Goal: Task Accomplishment & Management: Complete application form

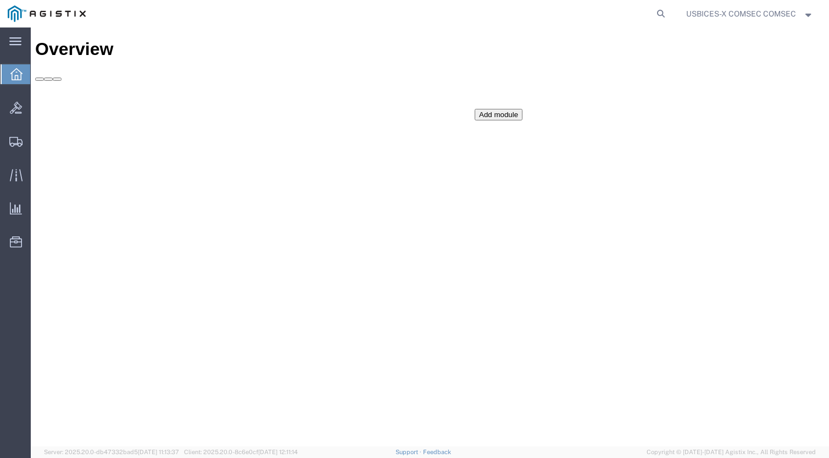
click at [14, 78] on icon at bounding box center [16, 74] width 12 height 12
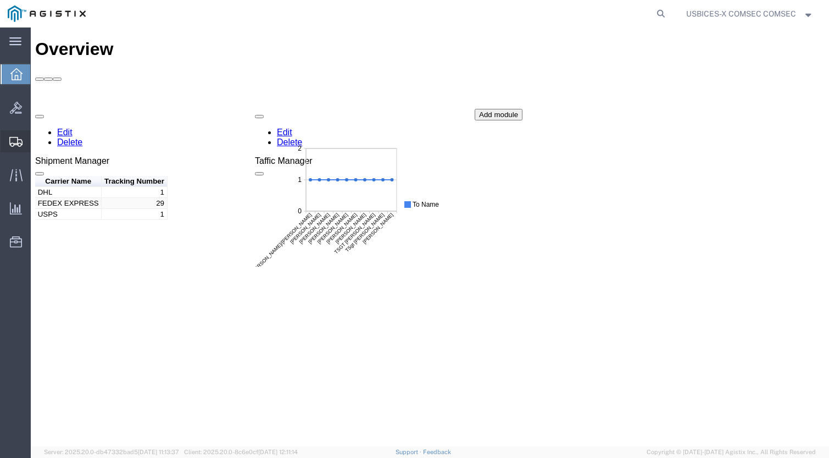
click at [12, 141] on icon at bounding box center [15, 142] width 13 height 10
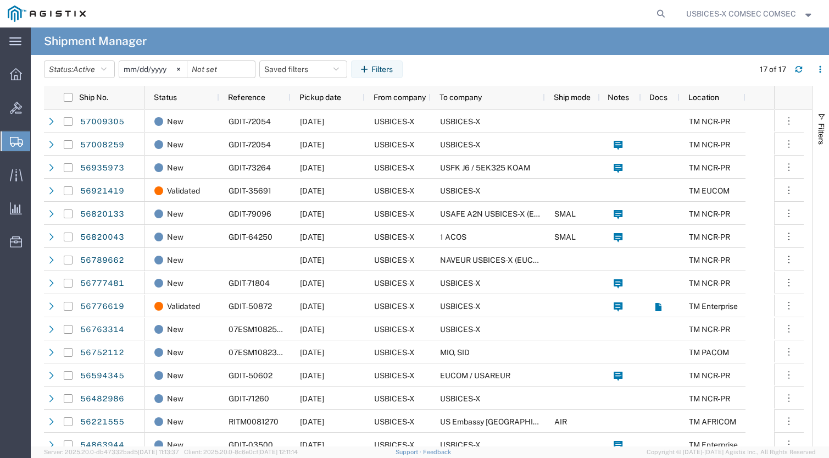
click at [0, 0] on span "Create Shipment" at bounding box center [0, 0] width 0 height 0
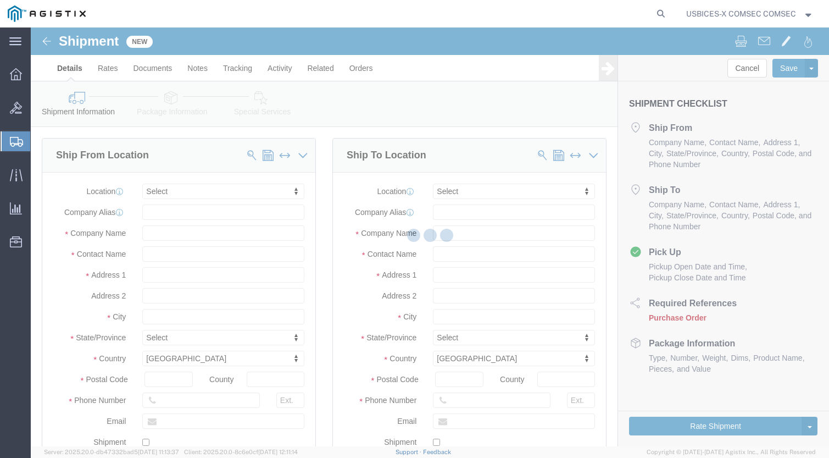
select select
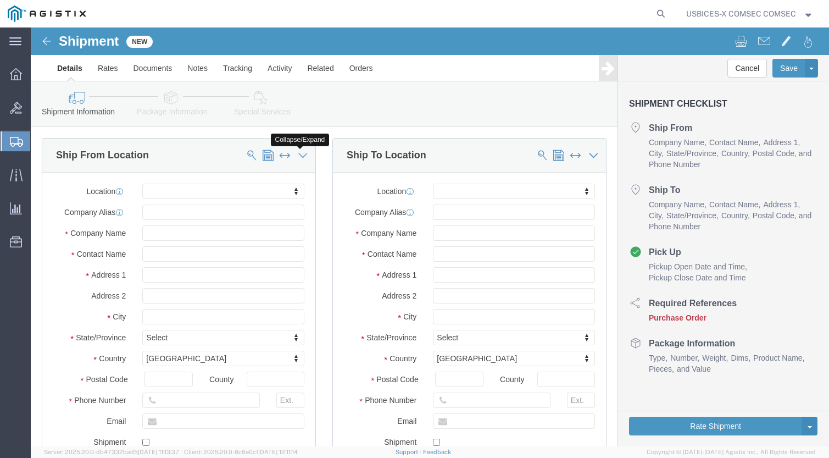
click icon
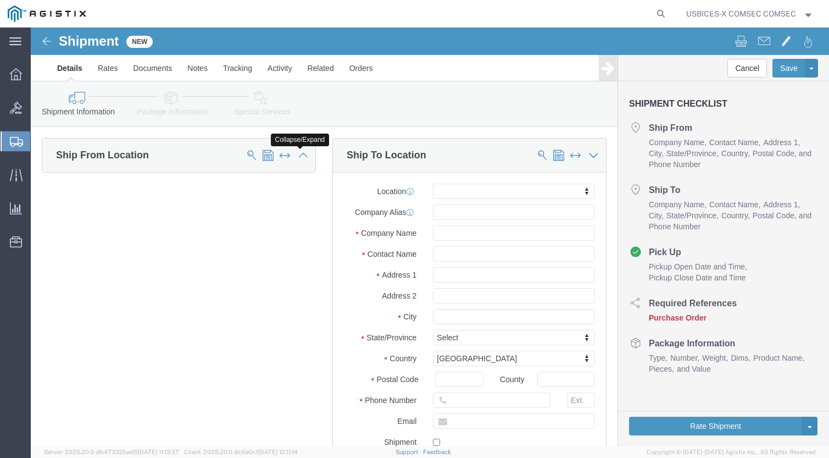
click icon
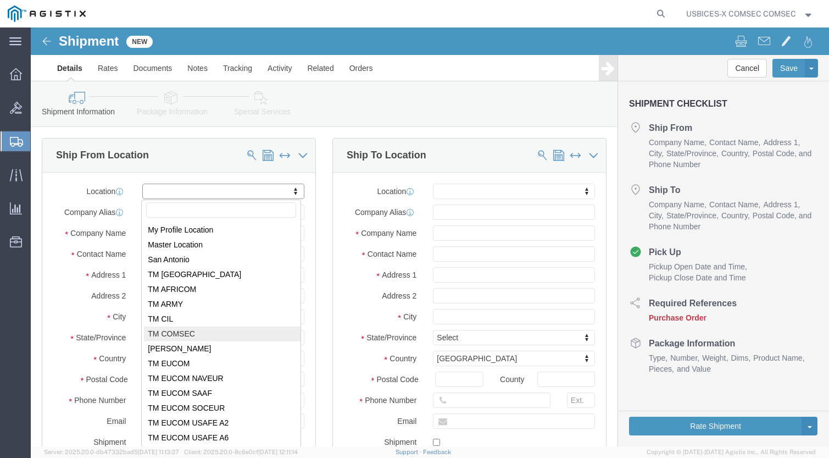
select select "59251"
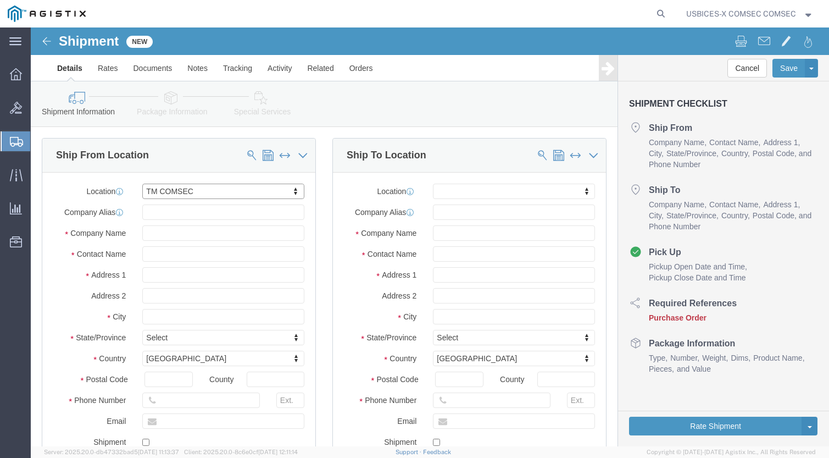
select select "VA"
click input "text"
paste input "Naval Sea Systems Command"
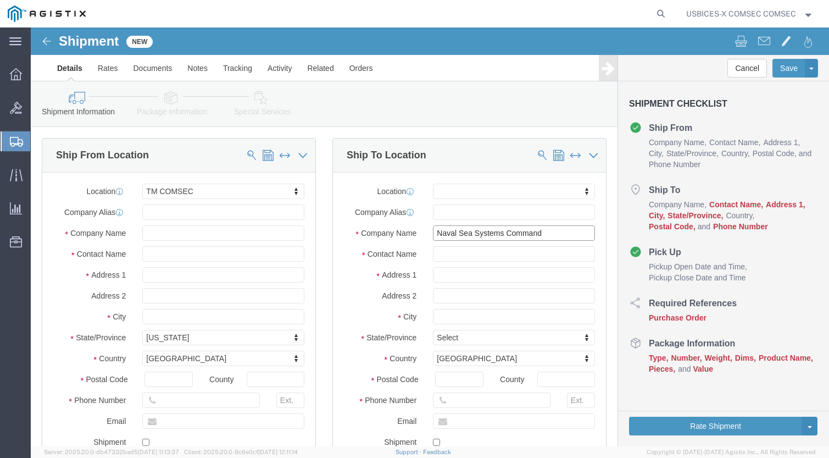
type input "Naval Sea Systems Command"
click input "text"
paste input "[PERSON_NAME]"
type input "[PERSON_NAME]"
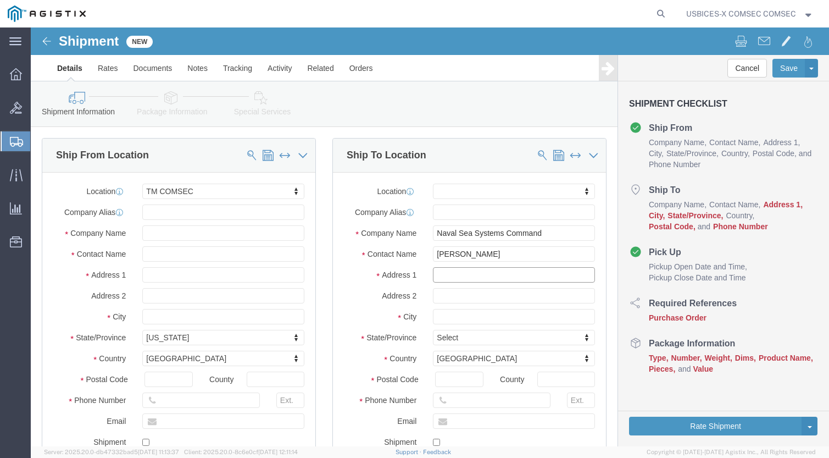
click input "text"
paste input "[STREET_ADDRESS][PERSON_NAME]"
type input "[STREET_ADDRESS][PERSON_NAME]#"
click input "text"
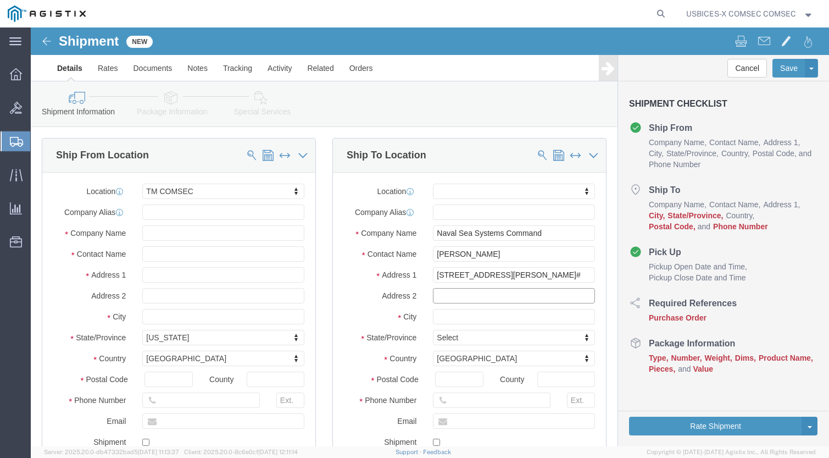
paste input "[US_STATE][GEOGRAPHIC_DATA]"
type input "[US_STATE][GEOGRAPHIC_DATA]"
click input "text"
type input "DC"
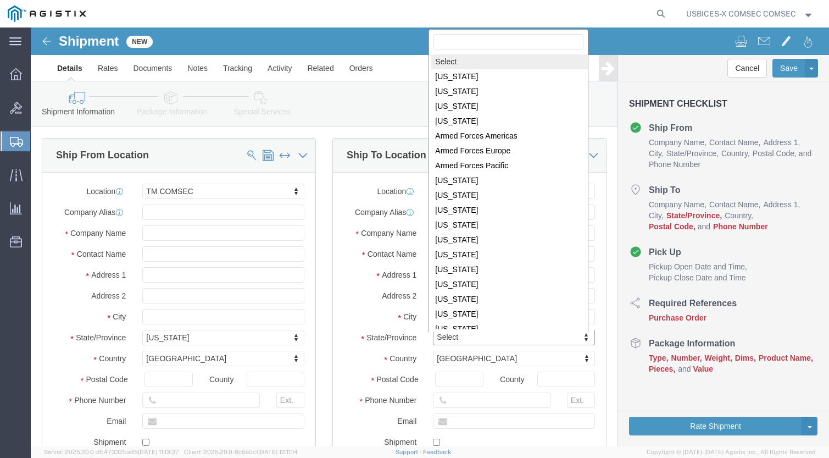
scroll to position [2, 0]
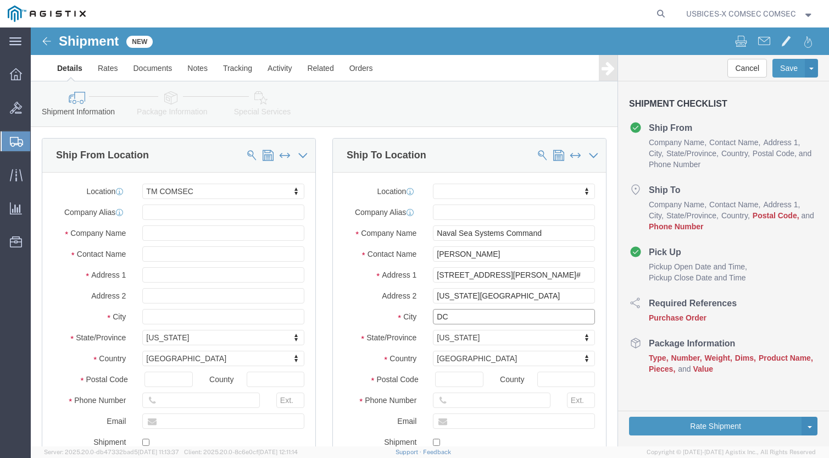
drag, startPoint x: 426, startPoint y: 286, endPoint x: 372, endPoint y: 286, distance: 53.8
click div "[GEOGRAPHIC_DATA]"
drag, startPoint x: 494, startPoint y: 265, endPoint x: 375, endPoint y: 266, distance: 118.6
click div "Address [STREET_ADDRESS][US_STATE]"
drag, startPoint x: 379, startPoint y: 287, endPoint x: 357, endPoint y: 288, distance: 22.0
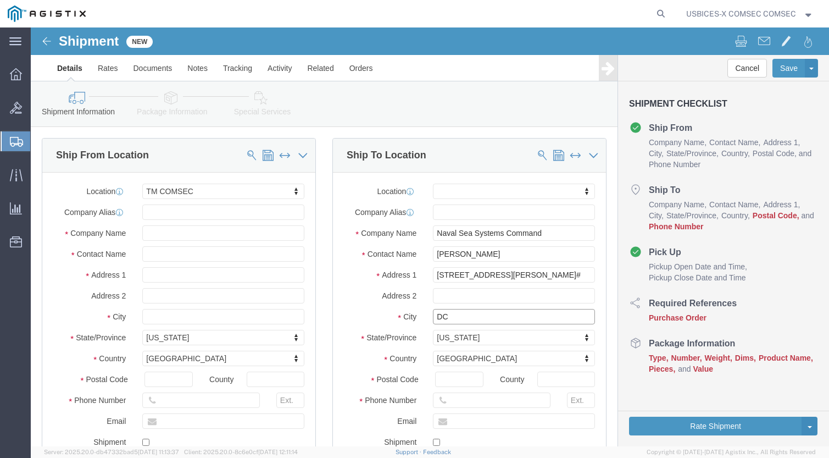
click div "[GEOGRAPHIC_DATA]"
paste input "[US_STATE][GEOGRAPHIC_DATA]"
type input "[US_STATE][GEOGRAPHIC_DATA]"
click input "text"
click input "[STREET_ADDRESS][PERSON_NAME]#"
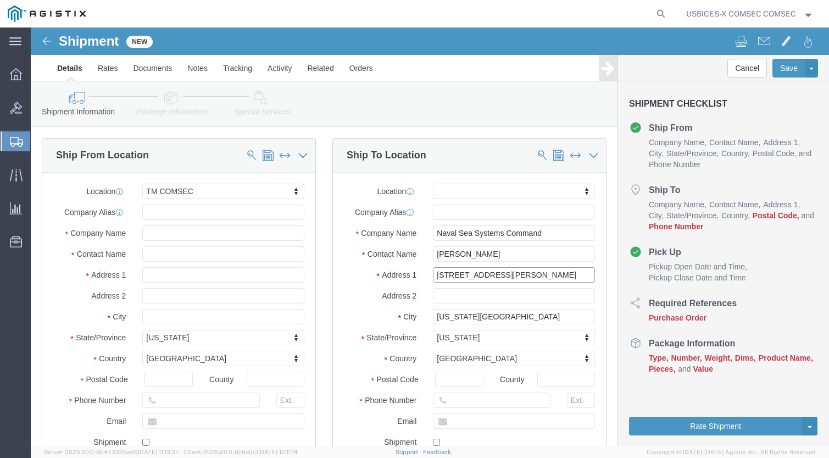
type input "[STREET_ADDRESS][PERSON_NAME]"
click input "text"
type input "a"
click input "attn: COMSEC Manager"
type input "Attn: COMSEC Manager"
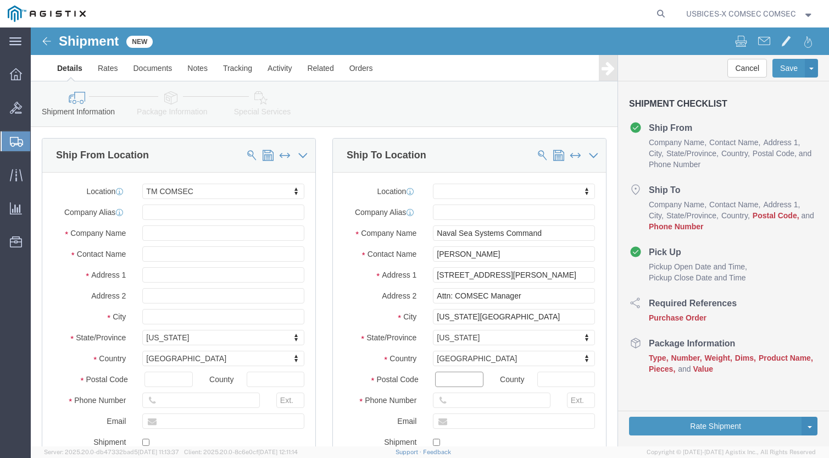
click input "Postal Code"
type input "20376"
click input "text"
paste input "[US_STATE][GEOGRAPHIC_DATA]"
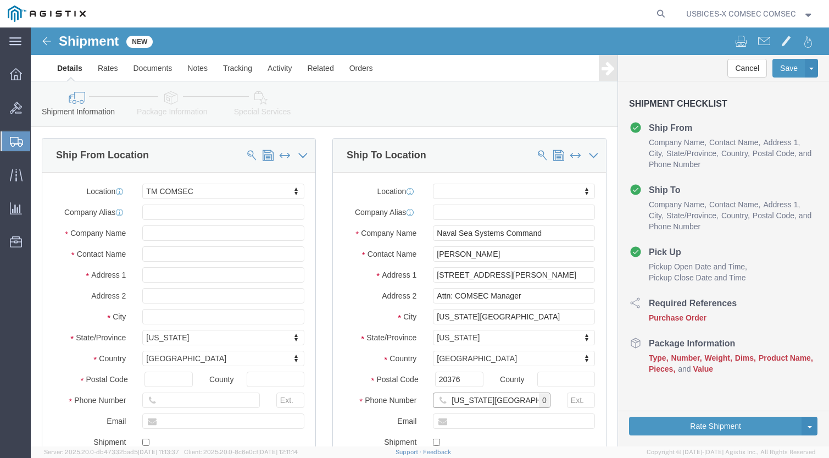
type input "[US_STATE][GEOGRAPHIC_DATA]"
click input "text"
paste input "[PERSON_NAME][EMAIL_ADDRESS][PERSON_NAME][DOMAIN_NAME]"
type input "[PERSON_NAME][EMAIL_ADDRESS][PERSON_NAME][DOMAIN_NAME]"
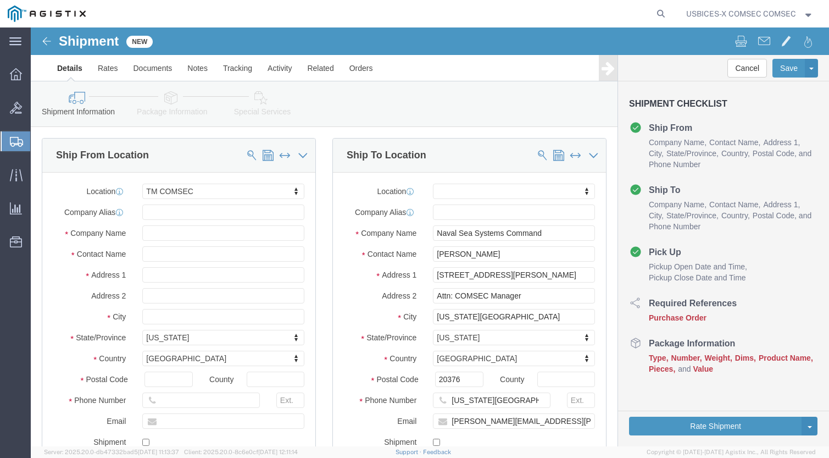
click div
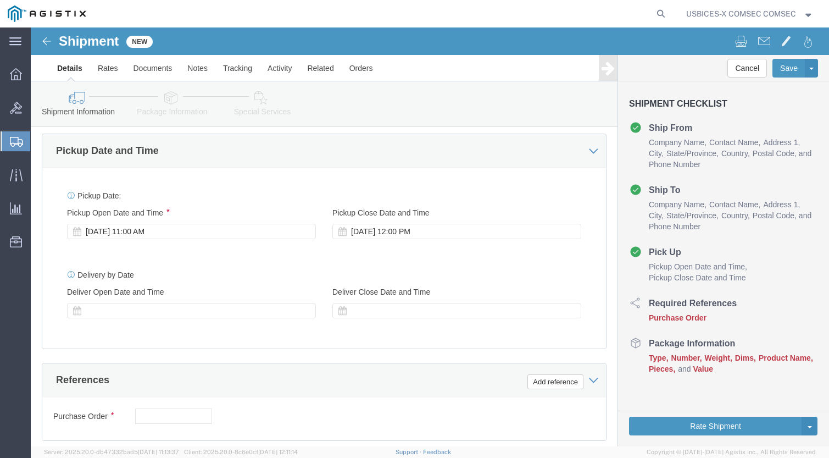
scroll to position [659, 0]
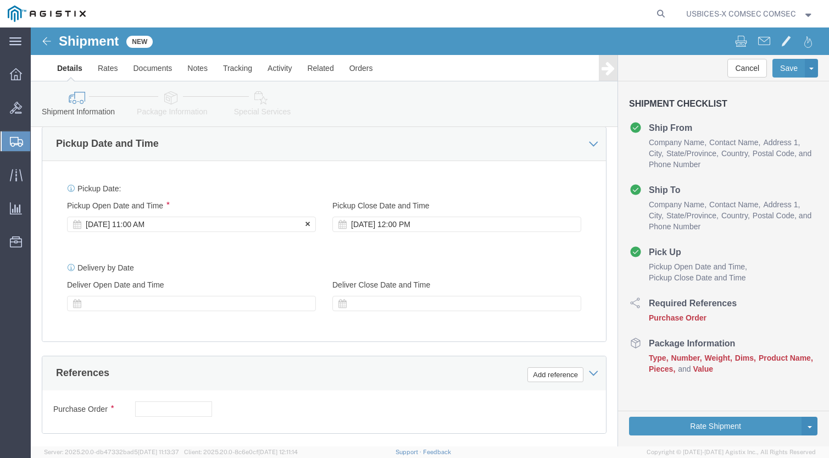
click div "[DATE] 11:00 AM"
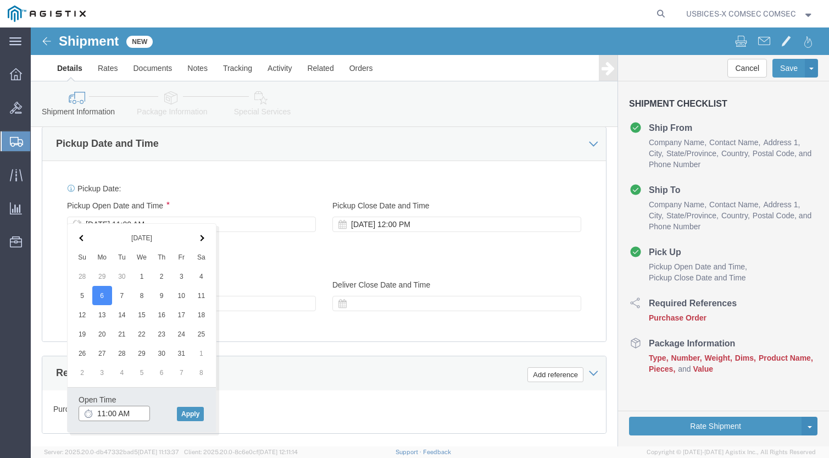
drag, startPoint x: 105, startPoint y: 382, endPoint x: 34, endPoint y: 377, distance: 71.1
click div "[DATE] Su Mo Tu We Th Fr Sa 28 29 30 1 2 3 4 5 6 7 8 9 10 11 12 13 14 15 16 17 …"
drag, startPoint x: 65, startPoint y: 383, endPoint x: 73, endPoint y: 384, distance: 7.8
click input "11:00 AM"
drag, startPoint x: 97, startPoint y: 385, endPoint x: 87, endPoint y: 384, distance: 9.9
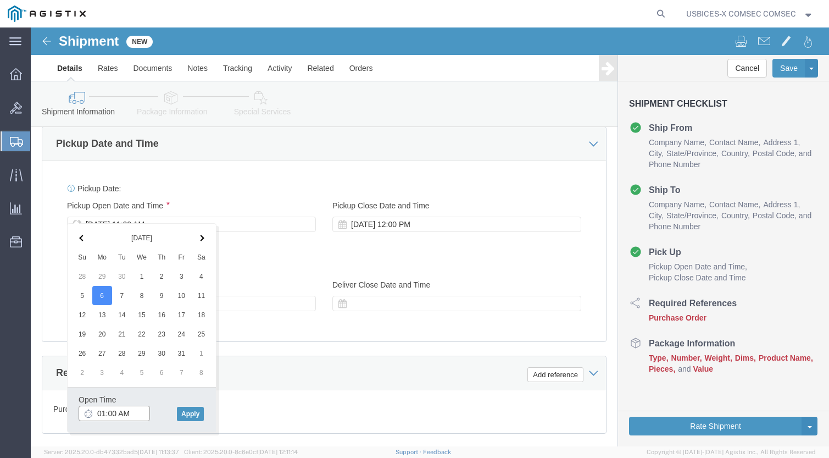
click input "01:00 AM"
type input "1:00 PM"
click button "Apply"
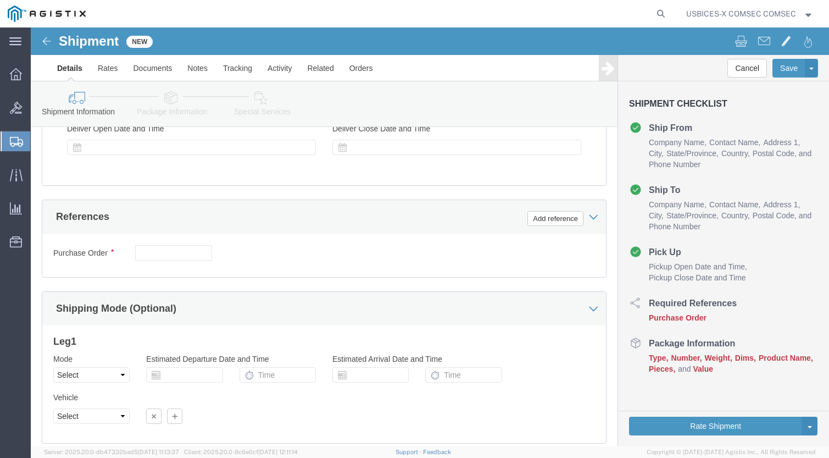
scroll to position [824, 0]
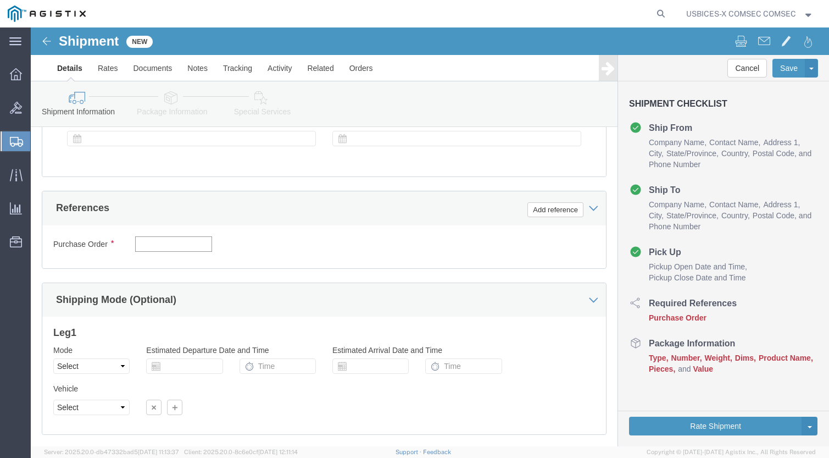
click input "text"
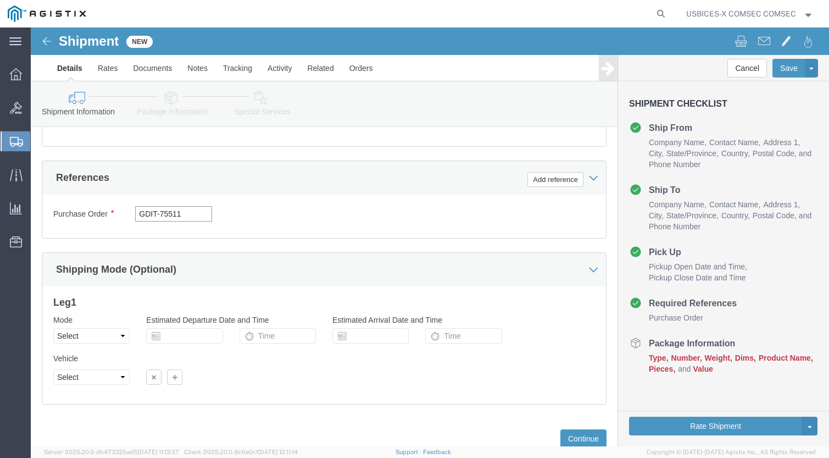
scroll to position [878, 0]
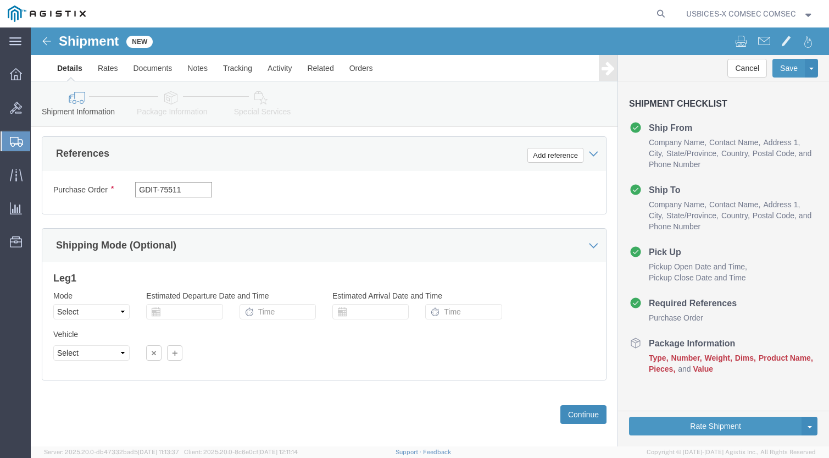
type input "GDIT-75511"
click button "Continue"
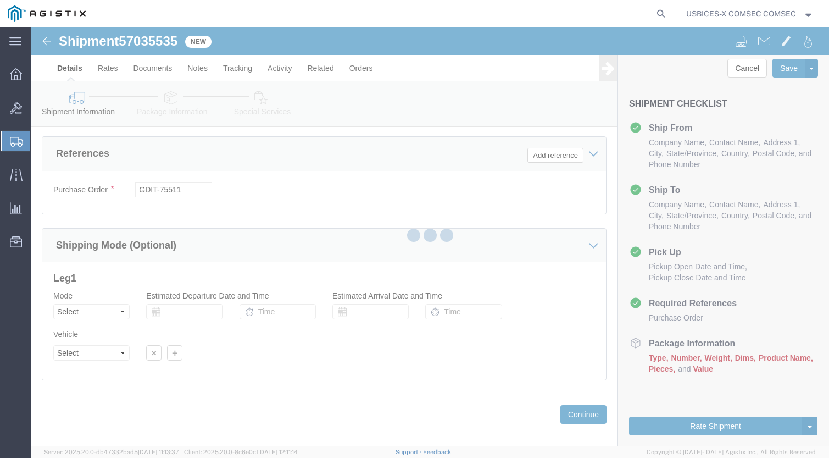
select select "59251"
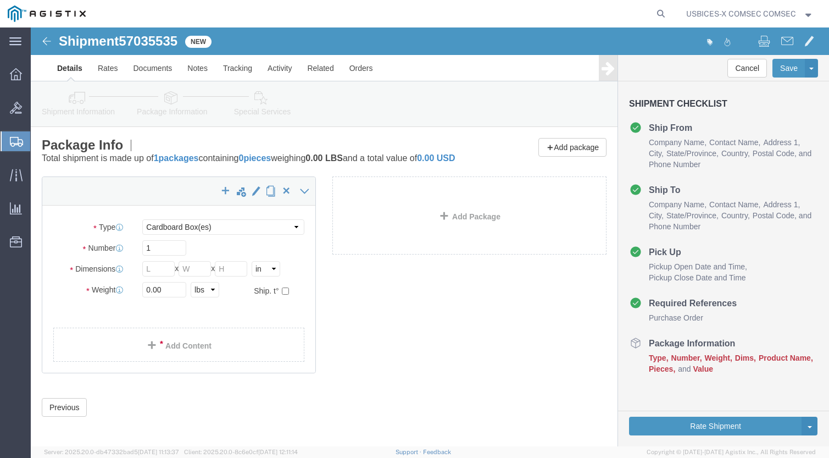
click span "57035535"
drag, startPoint x: 153, startPoint y: 42, endPoint x: 122, endPoint y: 15, distance: 41.2
copy span "57035535"
click select "Select Bale(s) Basket(s) Bolt(s) Bottle(s) Buckets Bulk Bundle(s) Can(s) Cardbo…"
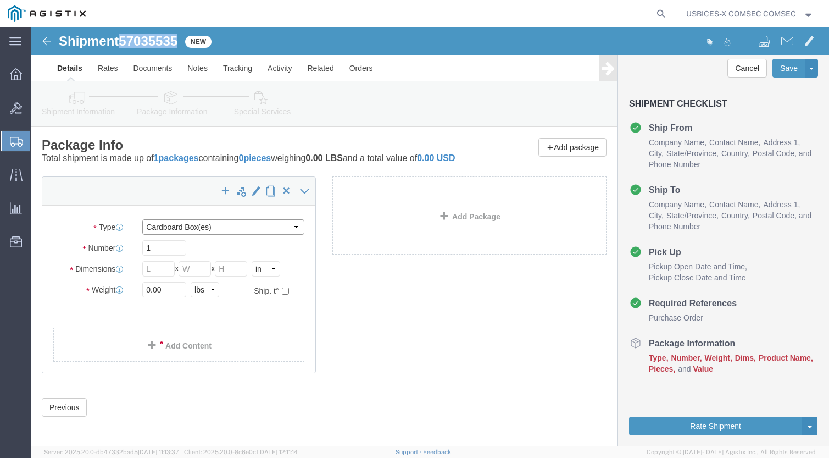
select select "YRPK"
click select "Select Bale(s) Basket(s) Bolt(s) Bottle(s) Buckets Bulk Bundle(s) Can(s) Cardbo…"
drag, startPoint x: 124, startPoint y: 250, endPoint x: 111, endPoint y: 250, distance: 13.2
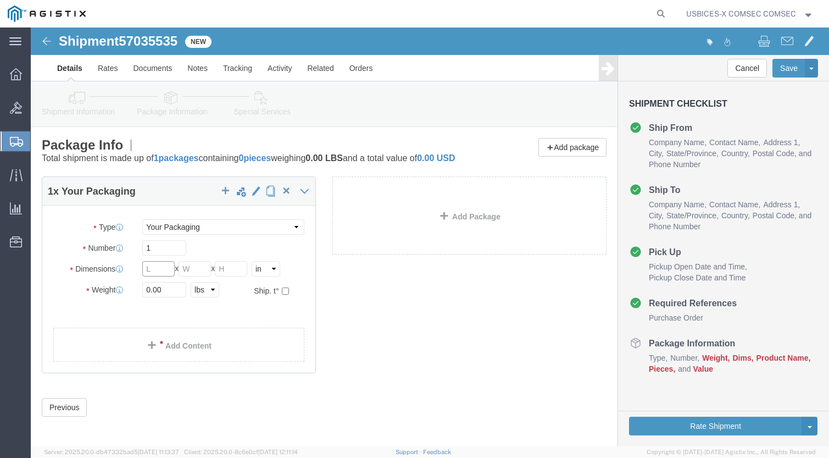
click input "text"
type input "16"
type input "10"
type input "16"
drag, startPoint x: 140, startPoint y: 272, endPoint x: 80, endPoint y: 267, distance: 60.1
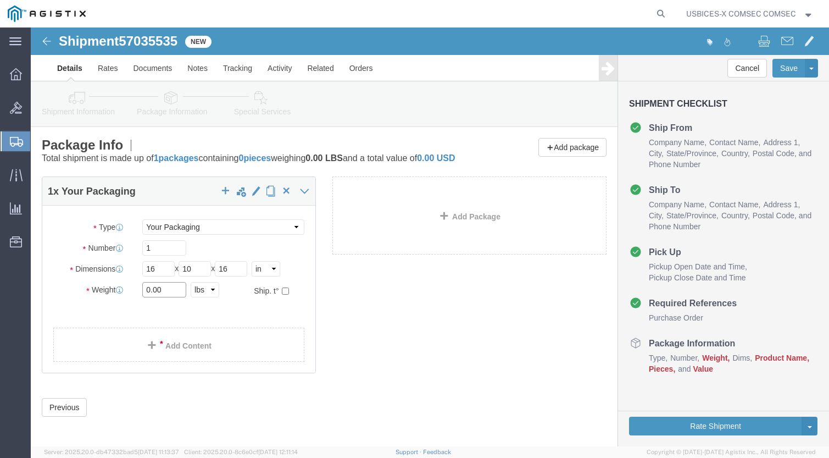
click div "Weight 0.00 Select kgs lbs Ship. t°"
type input "12"
click link "Add Content"
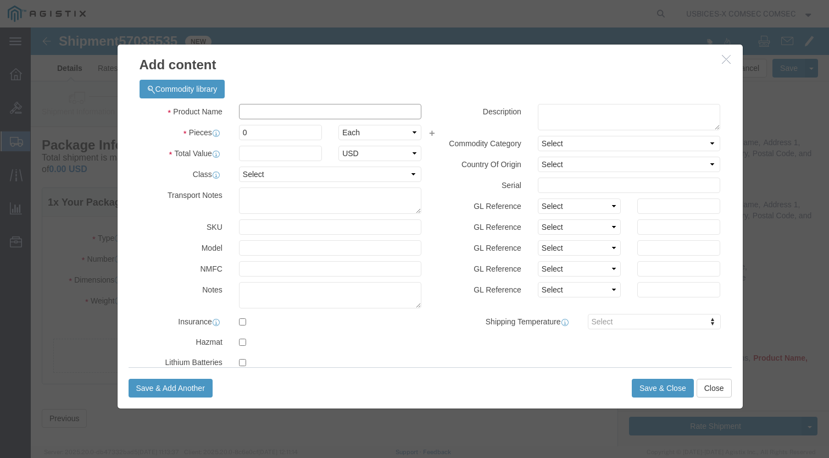
click input "text"
click input "FX-!g-SM"
click input "FX-1G-SM"
type input "FX1G-SM"
click textarea
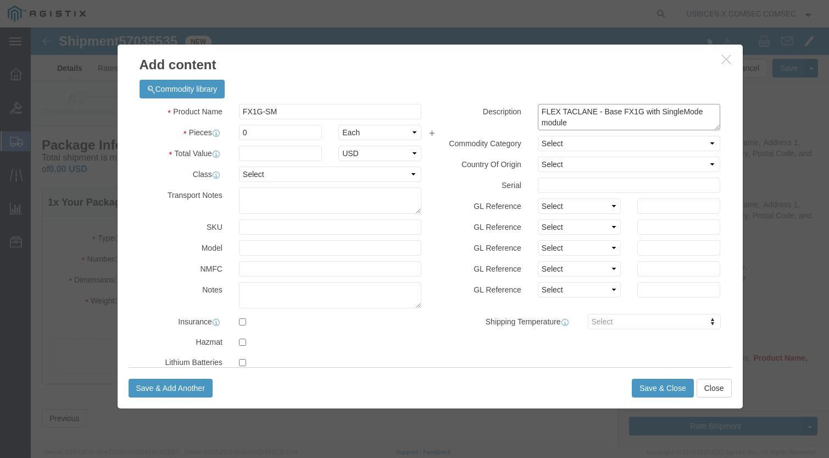
type textarea "FLEX TACLANE - Base FX1G with SingleMode module"
drag, startPoint x: 222, startPoint y: 104, endPoint x: 185, endPoint y: 104, distance: 36.8
click div "Pieces 0 Select Bag Barrels 100Board Feet Bottle Box Blister Pack Carats Can Ca…"
type input "1"
click input "text"
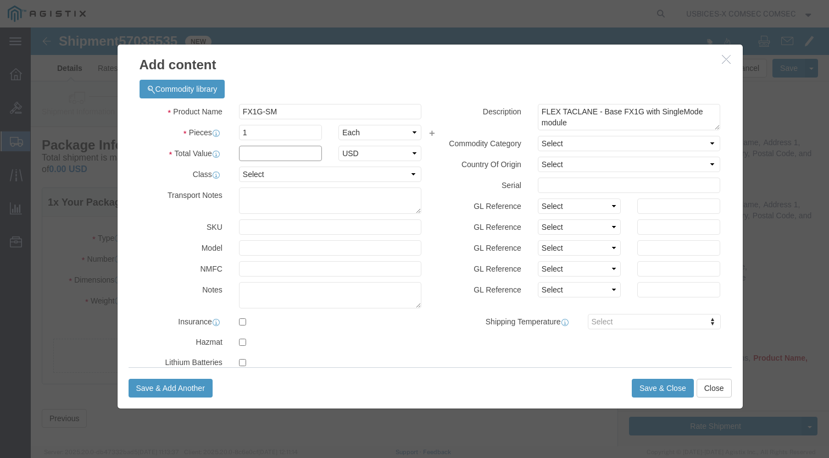
click input "text"
type input "19450.00"
click textarea
click textarea "GDIT075511 //"
click textarea "GDIT-75511 //"
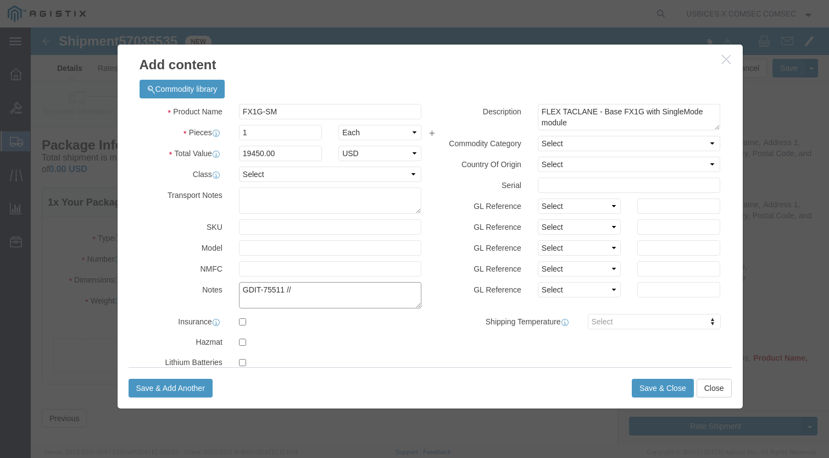
paste textarea "RITM0017418"
type textarea "GDIT-75511 // RITM0017418"
click input "text"
type input "KG175F070383"
click button "Save & Close"
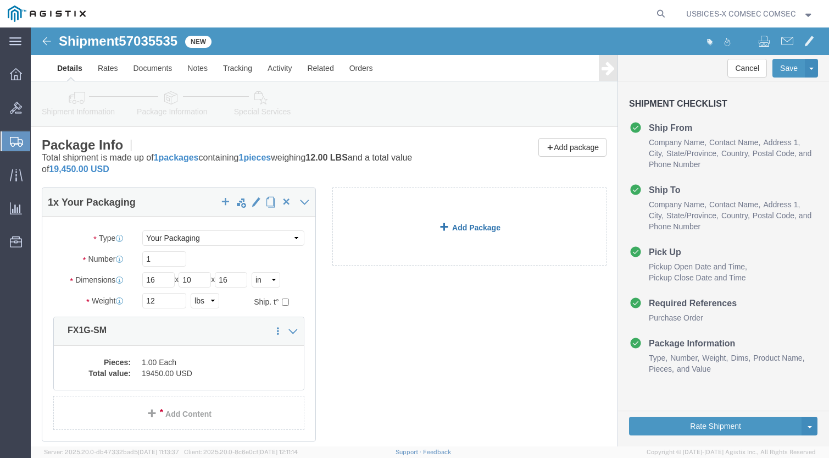
click span
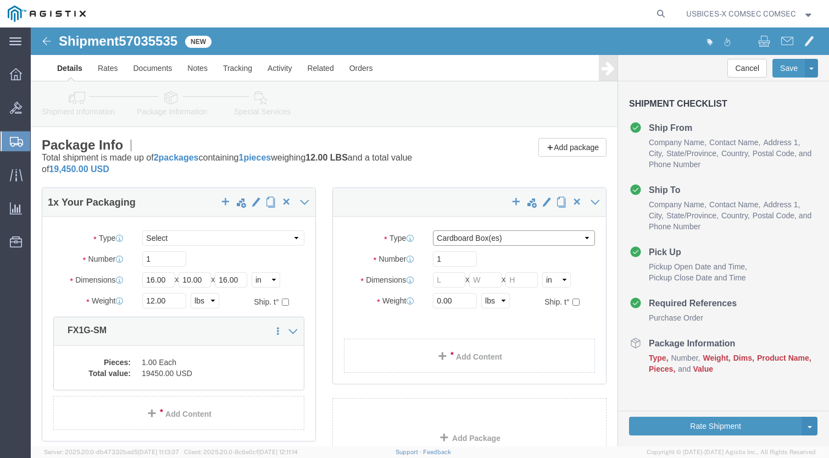
click select "Select Bale(s) Basket(s) Bolt(s) Bottle(s) Buckets Bulk Bundle(s) Can(s) Cardbo…"
select select "MBX"
click select "Select Bale(s) Basket(s) Bolt(s) Bottle(s) Buckets Bulk Bundle(s) Can(s) Cardbo…"
type input "13.00"
type input "11.50"
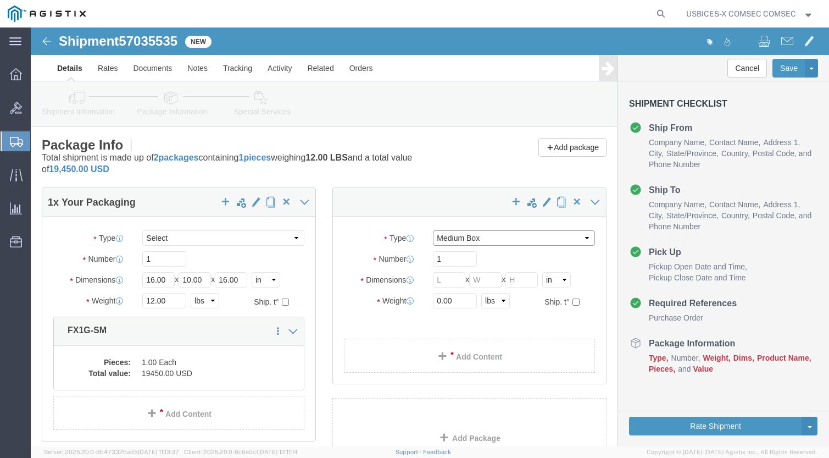
type input "2.50"
drag, startPoint x: 429, startPoint y: 270, endPoint x: 323, endPoint y: 272, distance: 106.0
click div "Weight Total weight of packages in pounds or kilograms 0.00 Select kgs lbs Ship…"
type input "1"
click link "Add Content"
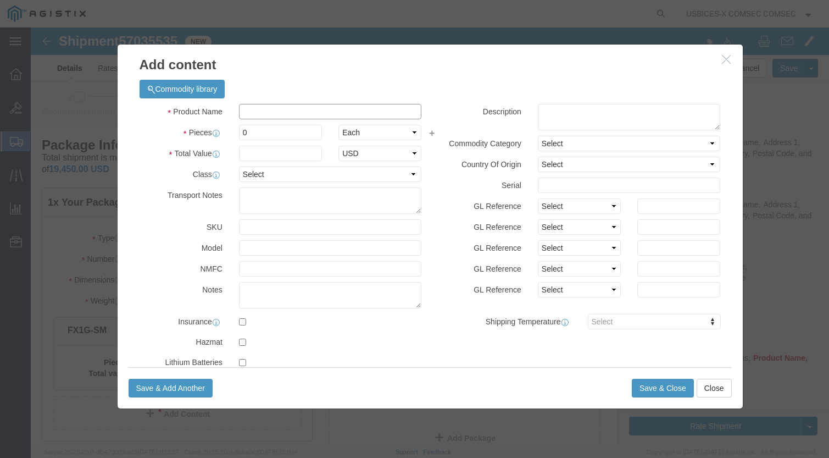
click input "text"
type input "Master"
click strong "Master"
type input "2000"
select select "USD"
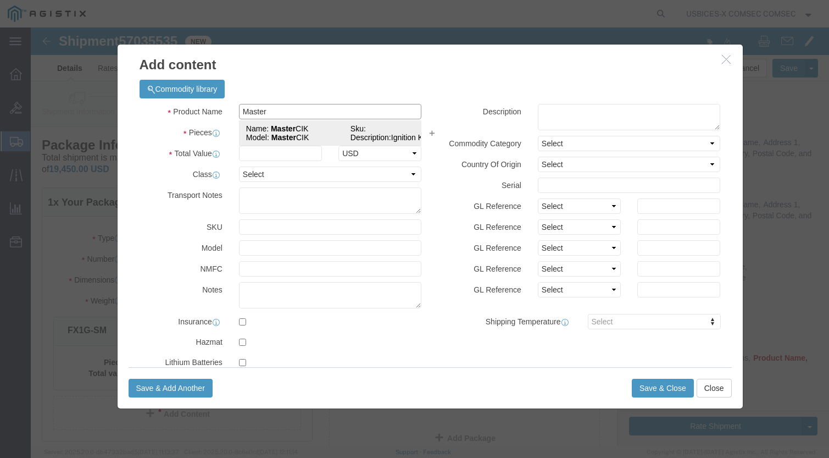
select select "92.5"
select select "US"
type input "Master CIK"
type textarea "Ignition Key"
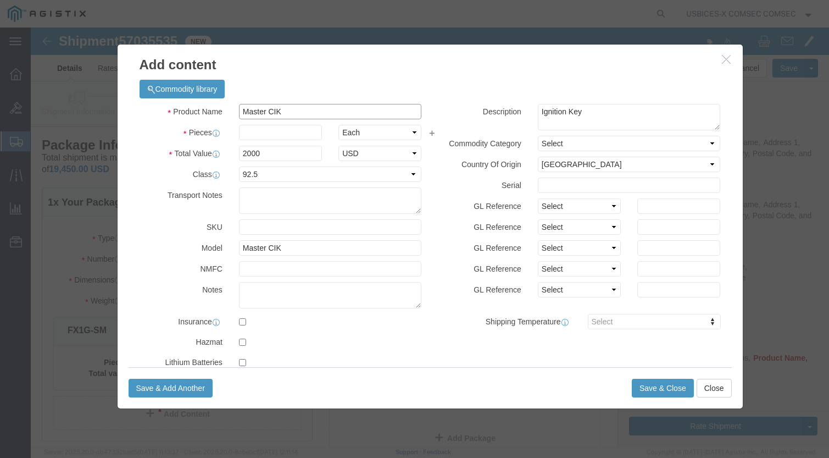
type input "Master CIK"
click input "text"
type input "1"
drag, startPoint x: 245, startPoint y: 267, endPoint x: 257, endPoint y: 281, distance: 18.4
click textarea
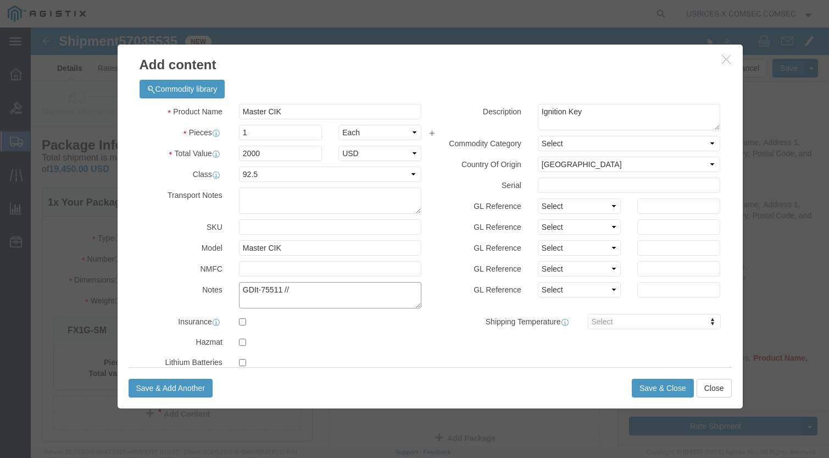
paste textarea "RITM0017418"
type textarea "GDIt-75511 // RITM0017418"
click input "text"
type input "KG175F070383"
click button "Save & Close"
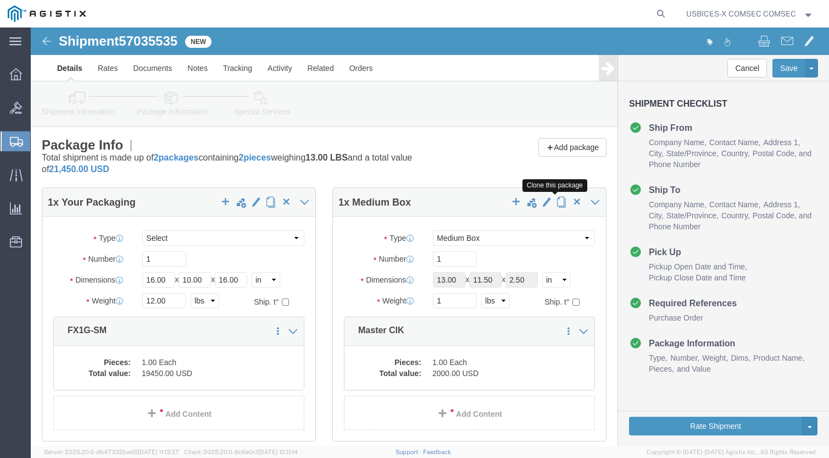
click span "button"
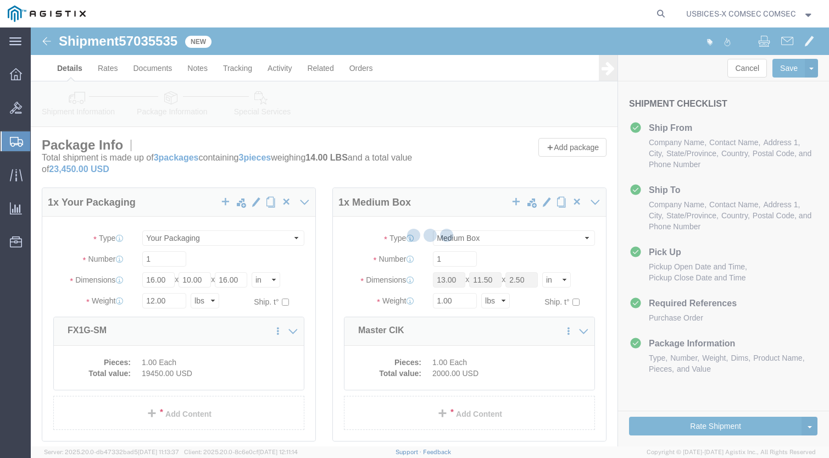
select select "MBX"
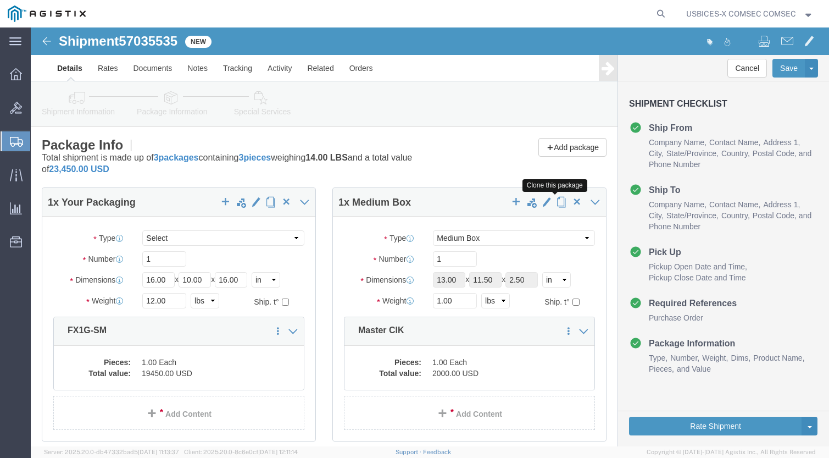
click span "button"
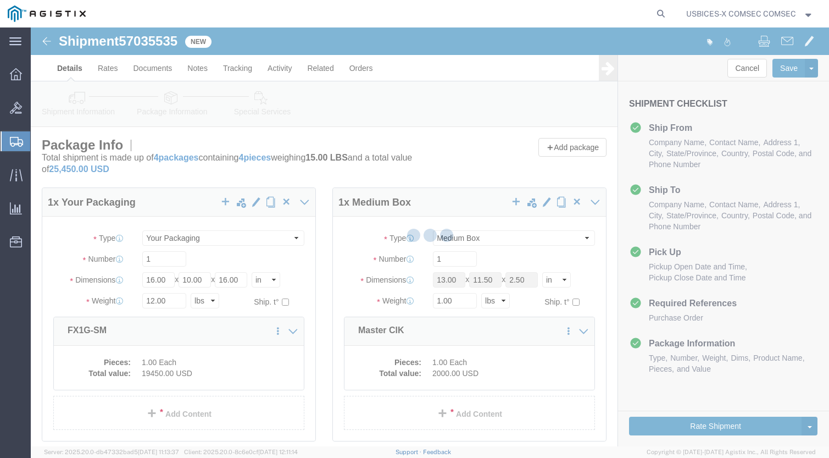
select select "MBX"
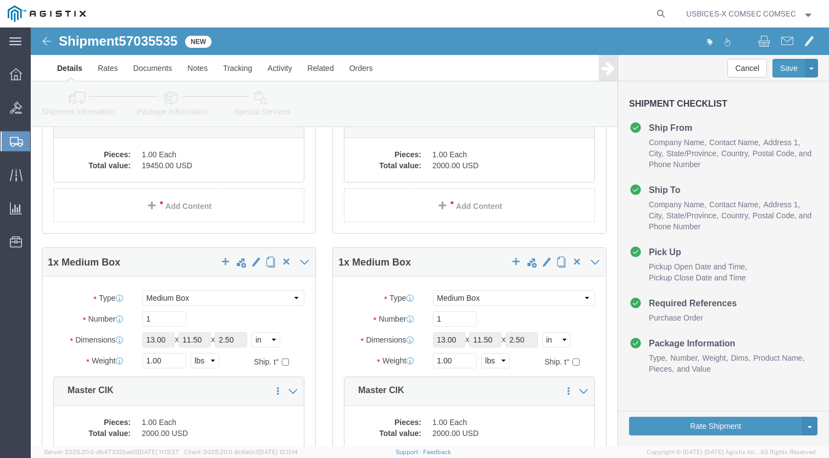
scroll to position [220, 0]
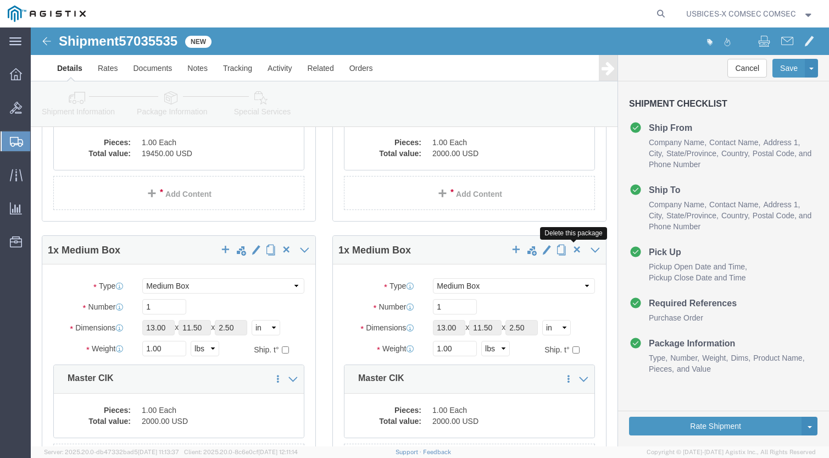
click span "button"
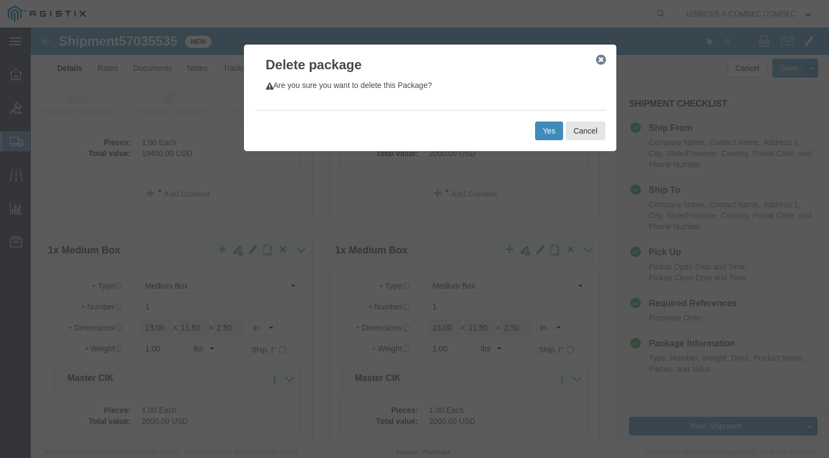
click button "Yes"
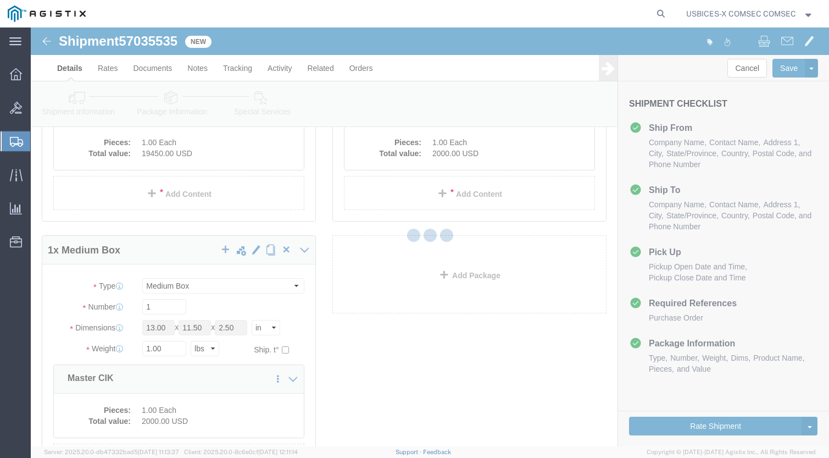
scroll to position [9, 0]
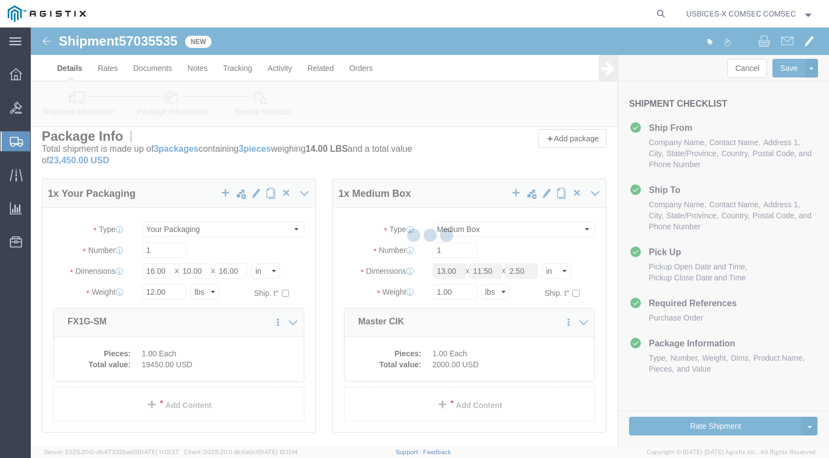
select select "MBX"
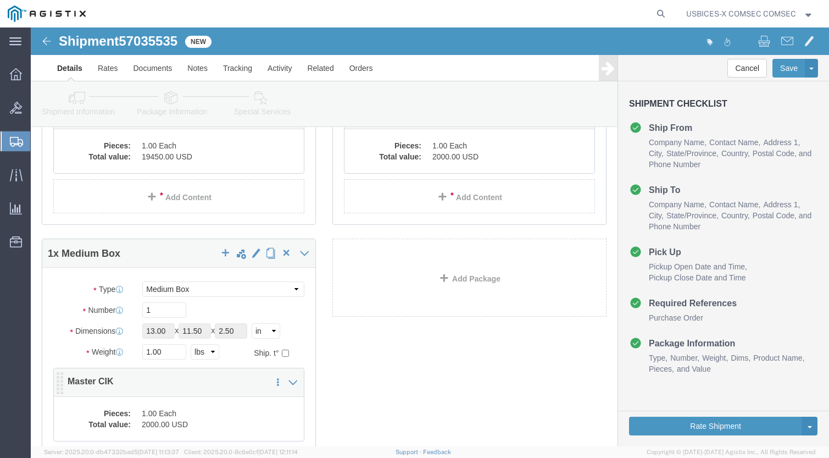
scroll to position [339, 0]
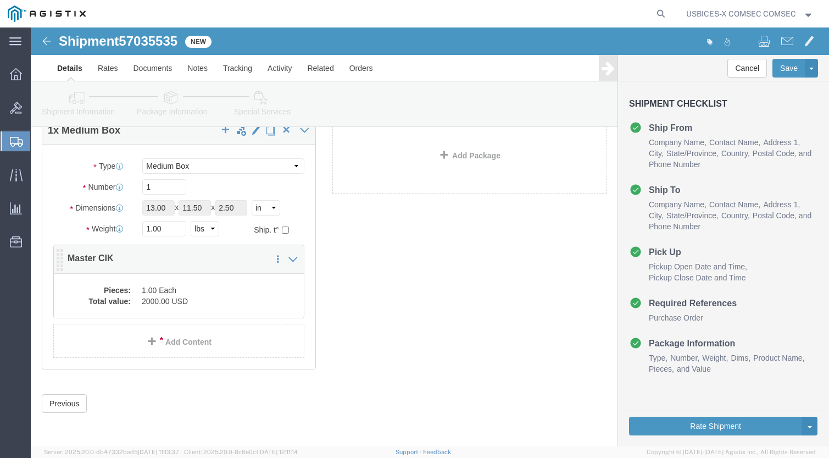
click div "Pieces: 1.00 Each Total value: 2000.00 USD"
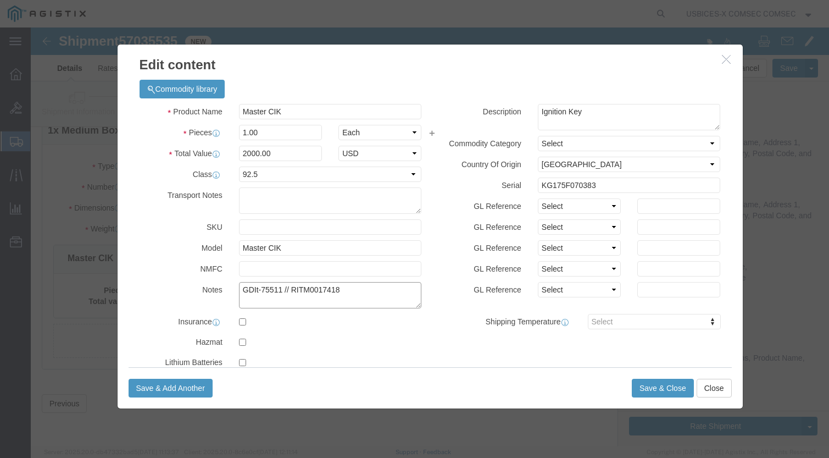
drag, startPoint x: 306, startPoint y: 260, endPoint x: 143, endPoint y: 239, distance: 165.0
click div "Product Name Master CIK Pieces 1.00 Select Bag Barrels 100Board Feet Bottle Box…"
drag, startPoint x: 249, startPoint y: 85, endPoint x: 157, endPoint y: 83, distance: 92.3
click div "Product Name Master CIK"
type input "FTR"
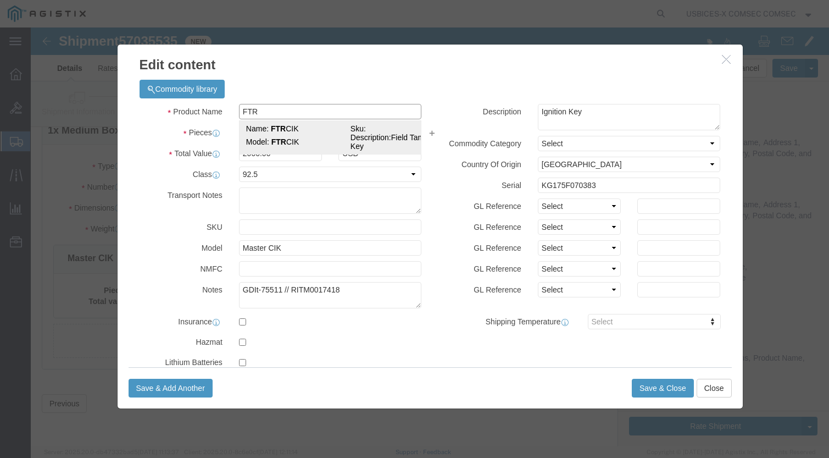
click strong "FTR"
type input "2000"
select select "USD"
type input "FTR CIK"
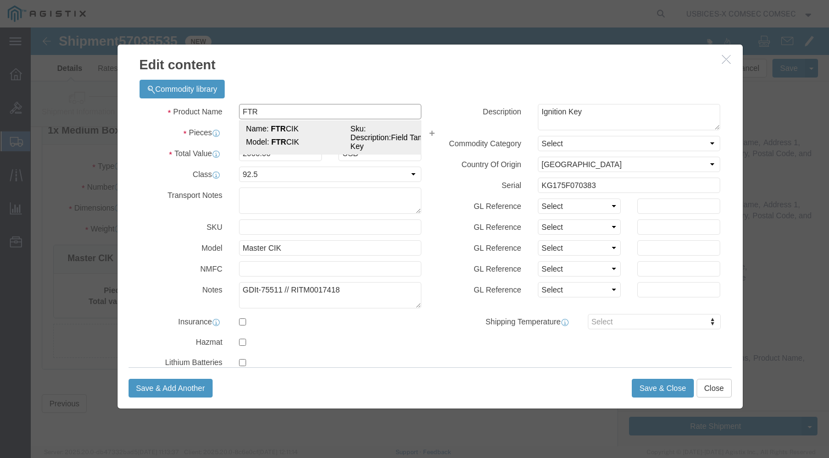
type textarea "Field Tamper Key"
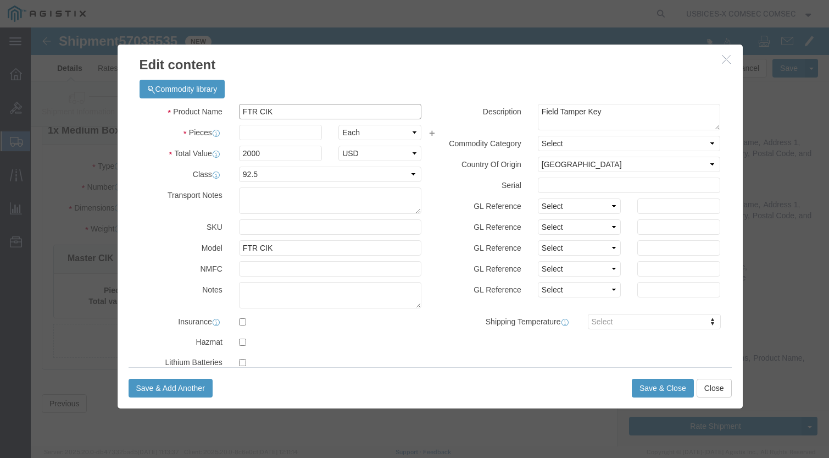
type input "FTR CIK"
click textarea "GDIt-75511 // RITM0017418"
paste textarea "GDIt-75511 // RITM0017418"
type textarea "GDIt-75511 // RITM0017418"
click input "text"
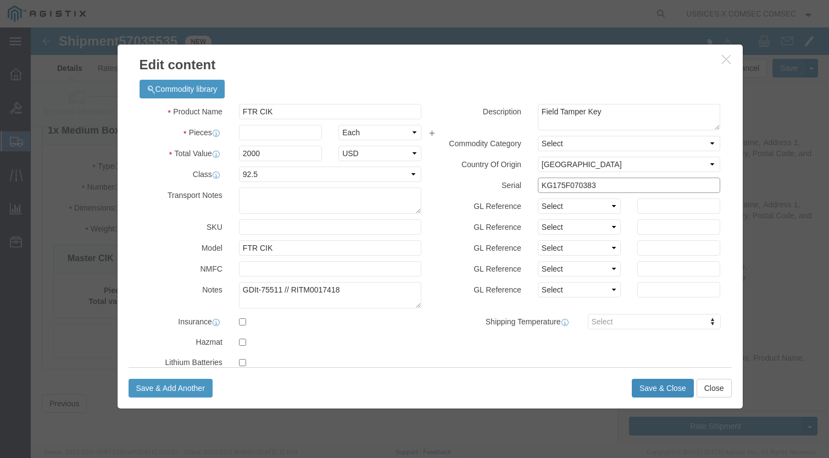
type input "KG175F070383"
click button "Save & Close"
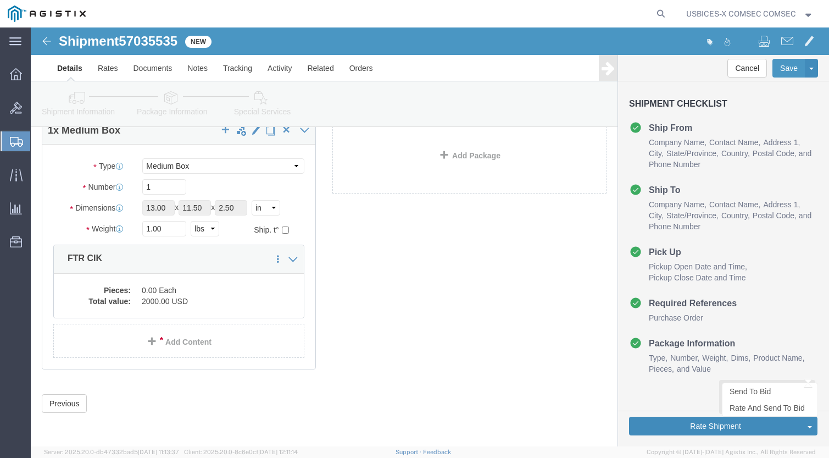
click button "Rate Shipment"
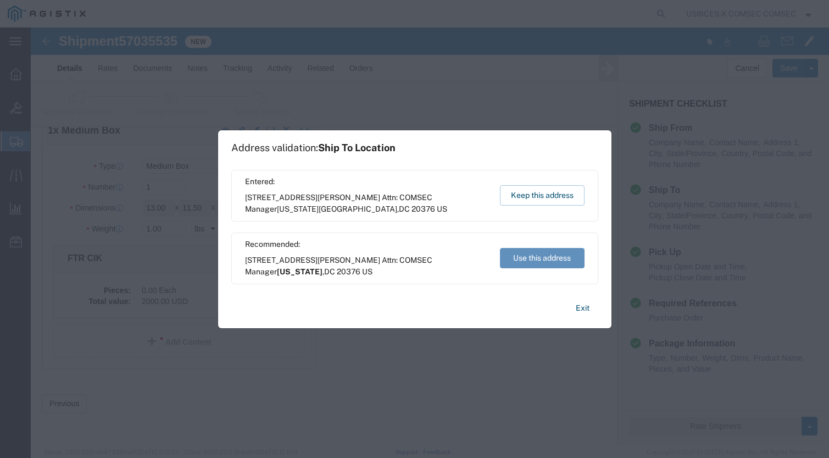
click at [520, 252] on button "Use this address" at bounding box center [542, 258] width 85 height 20
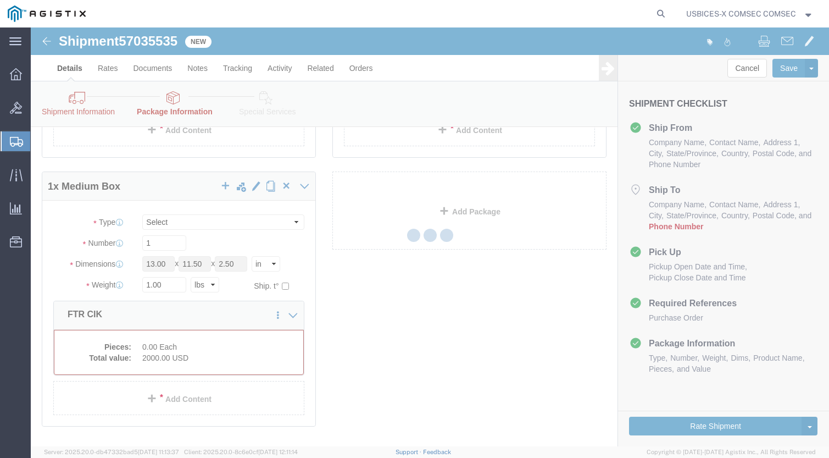
select select "MBX"
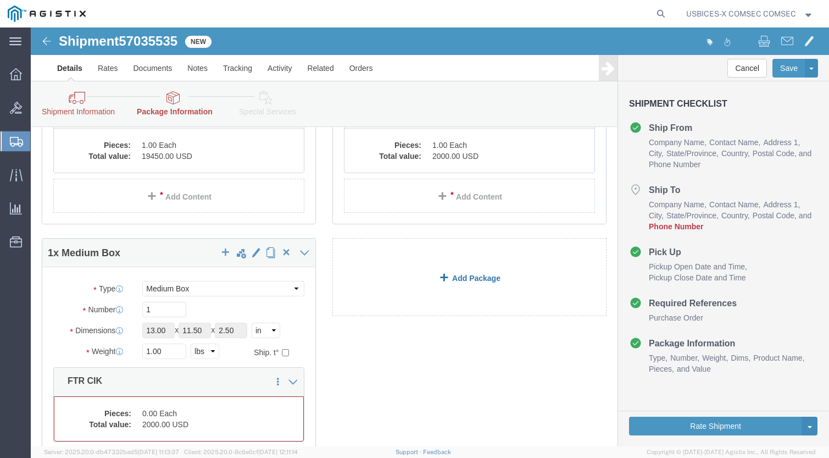
scroll to position [275, 0]
click dd "2000.00 USD"
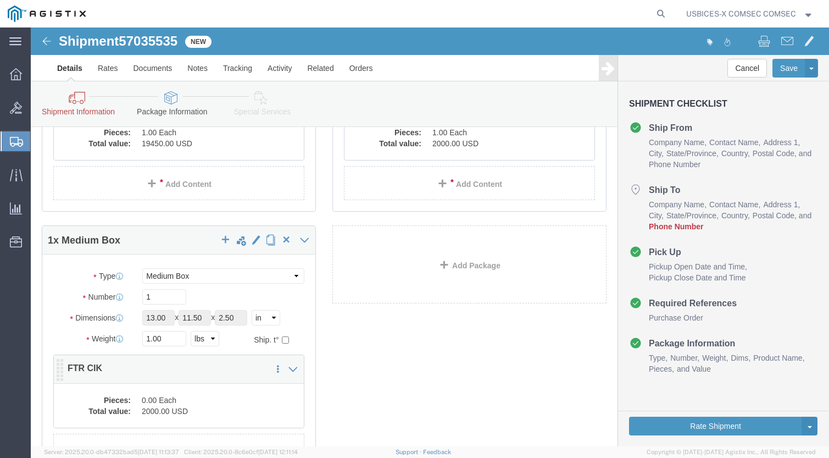
scroll to position [264, 0]
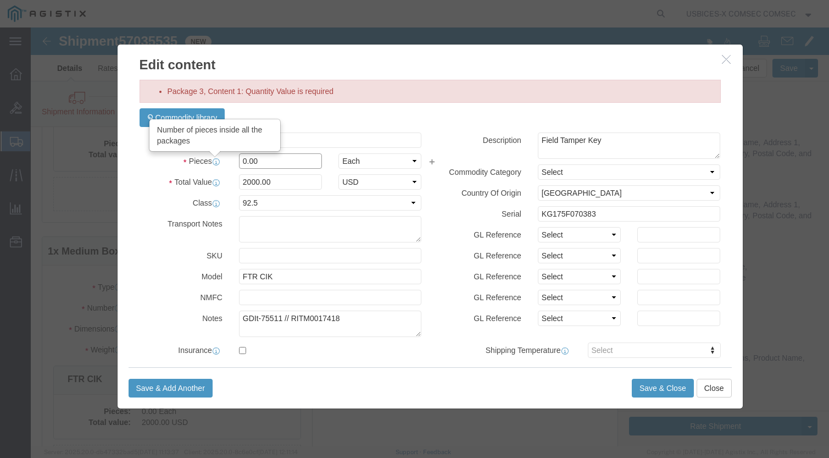
drag, startPoint x: 227, startPoint y: 132, endPoint x: 166, endPoint y: 125, distance: 60.8
click div "Product Name FTR CIK Pieces Number of pieces inside all the packages 0.00 Selec…"
type input "1"
type input "2000"
click textarea
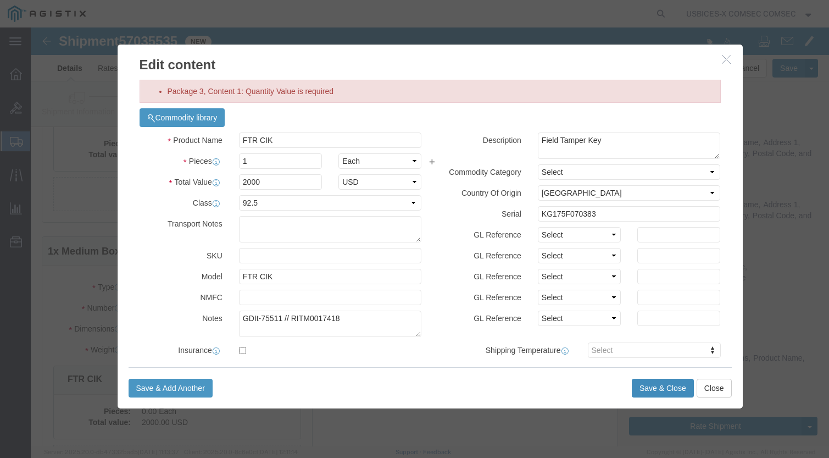
click button "Save & Close"
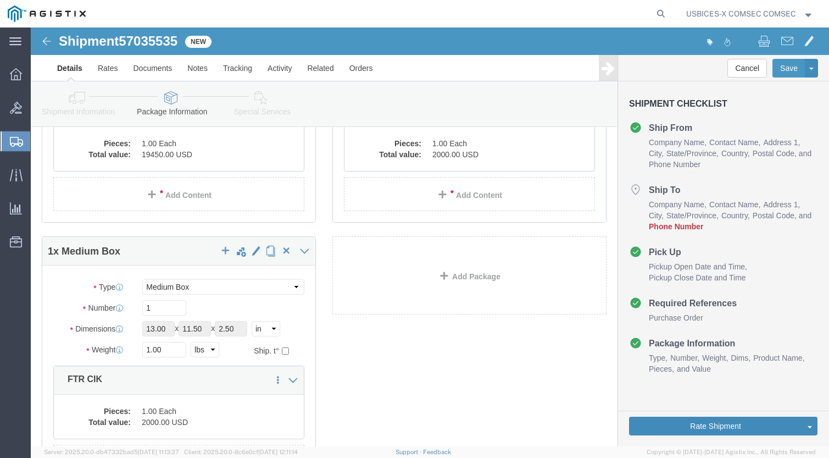
click button "Rate Shipment"
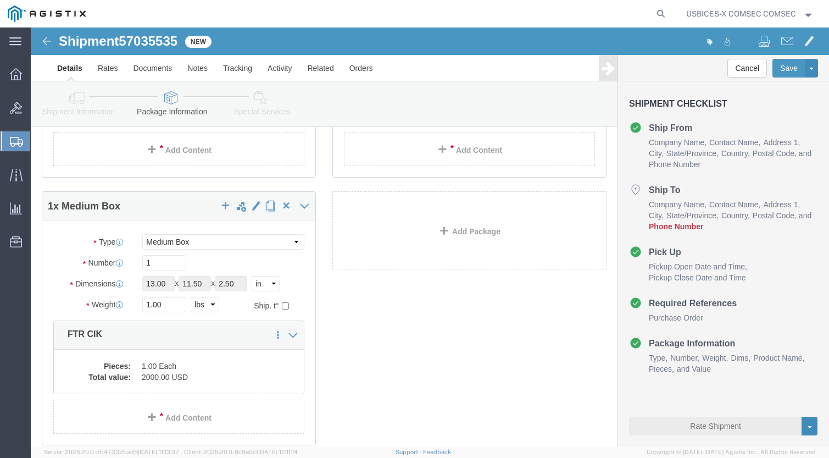
scroll to position [219, 0]
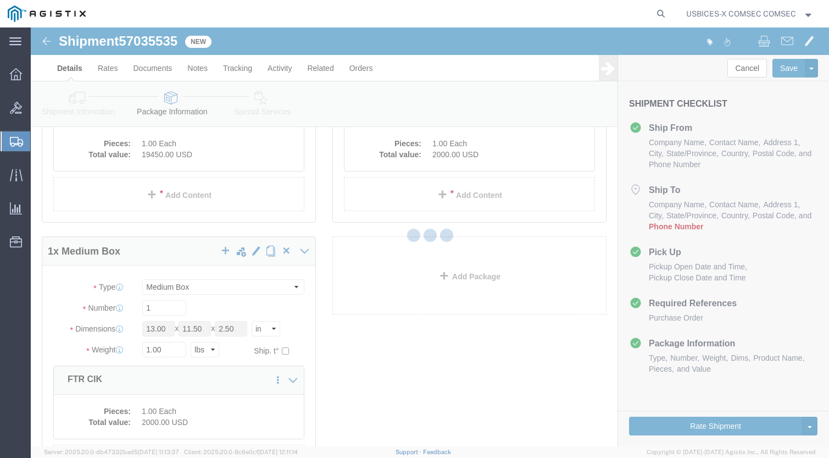
select select "59251"
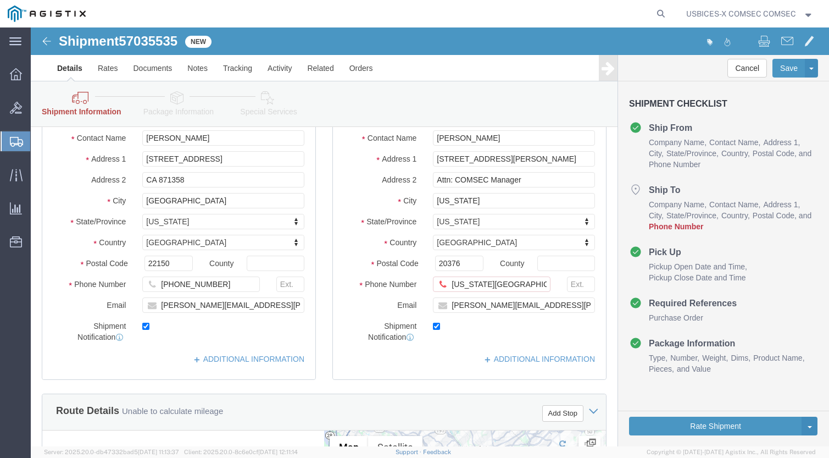
scroll to position [85, 0]
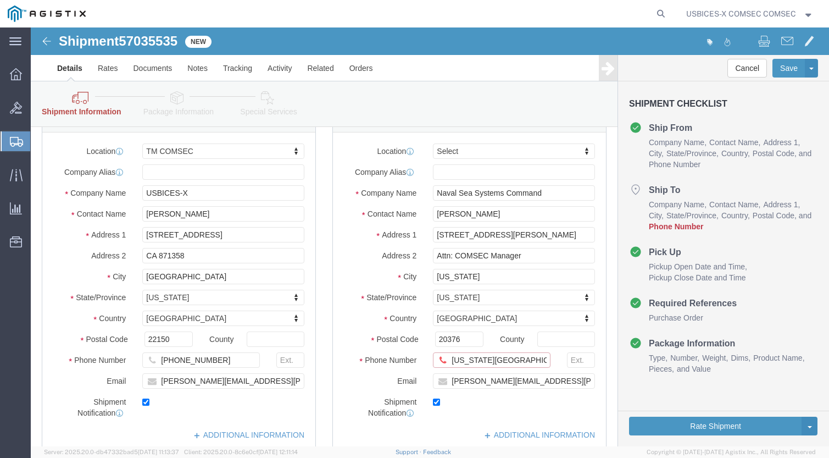
drag, startPoint x: 508, startPoint y: 328, endPoint x: 374, endPoint y: 331, distance: 134.6
click div "Phone Number [US_STATE][GEOGRAPHIC_DATA]"
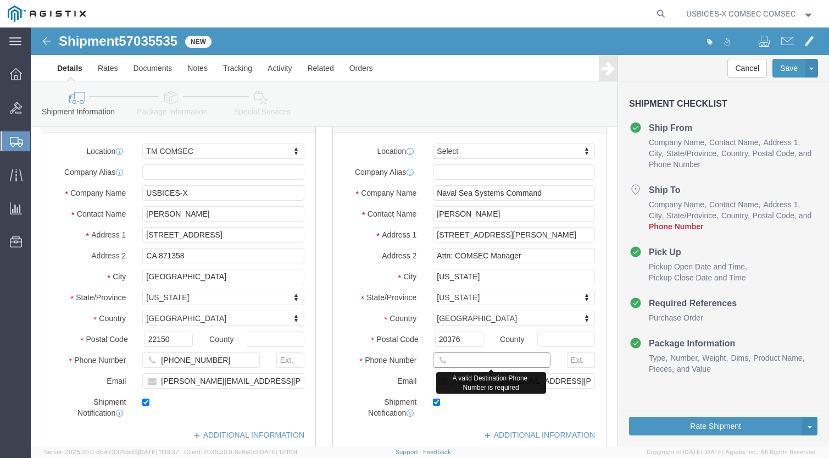
click input "text"
paste input "[PHONE_NUMBER]"
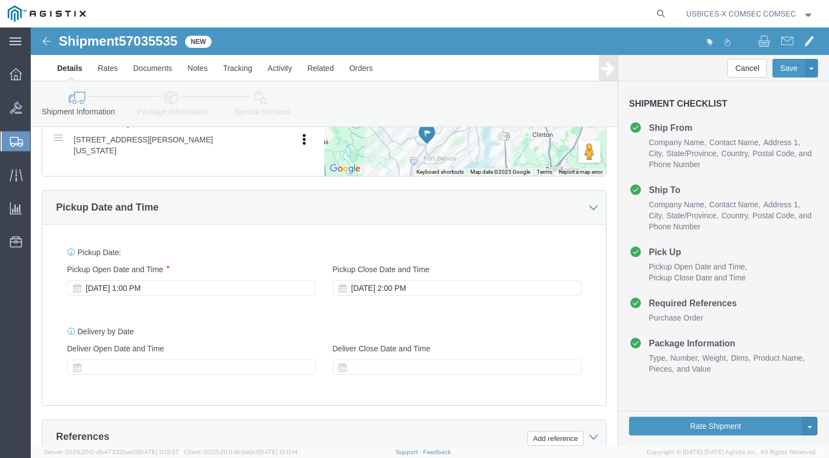
scroll to position [854, 0]
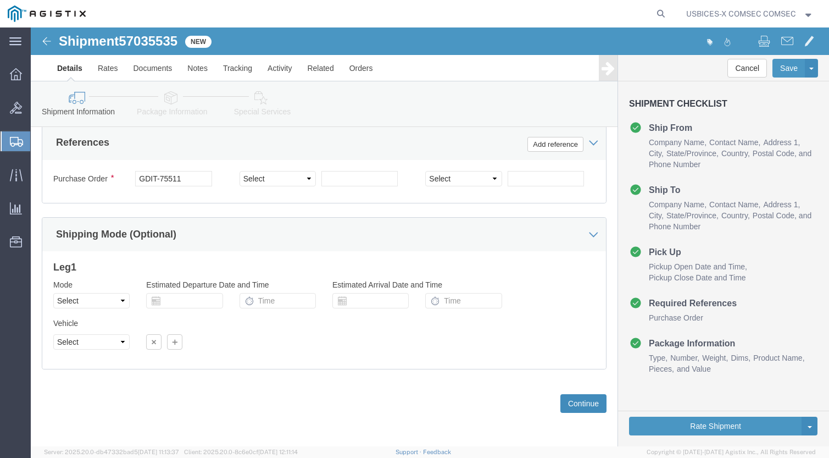
type input "[PHONE_NUMBER]"
click button "Continue"
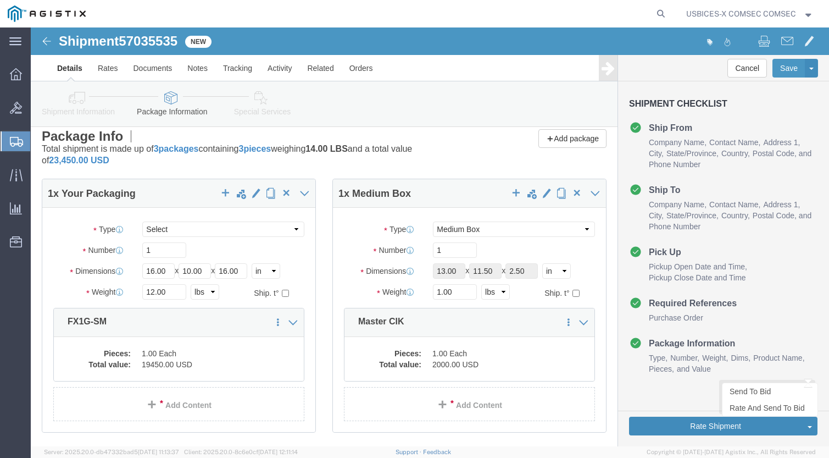
click button "Rate Shipment"
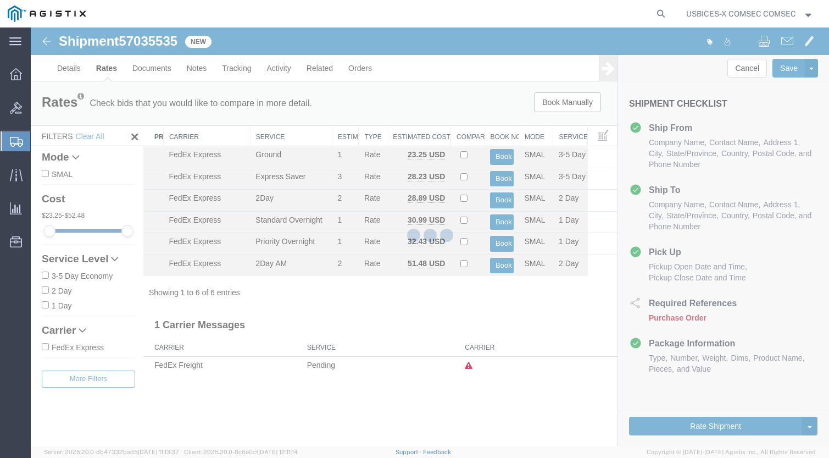
scroll to position [0, 0]
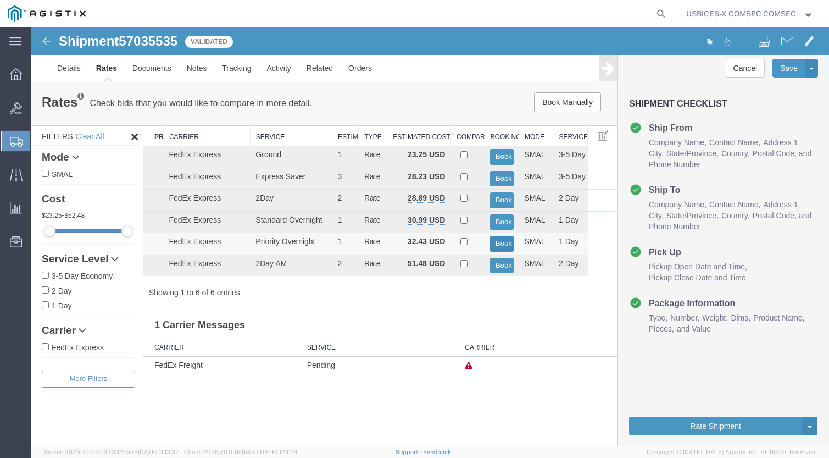
click at [510, 243] on button "Book" at bounding box center [501, 244] width 23 height 16
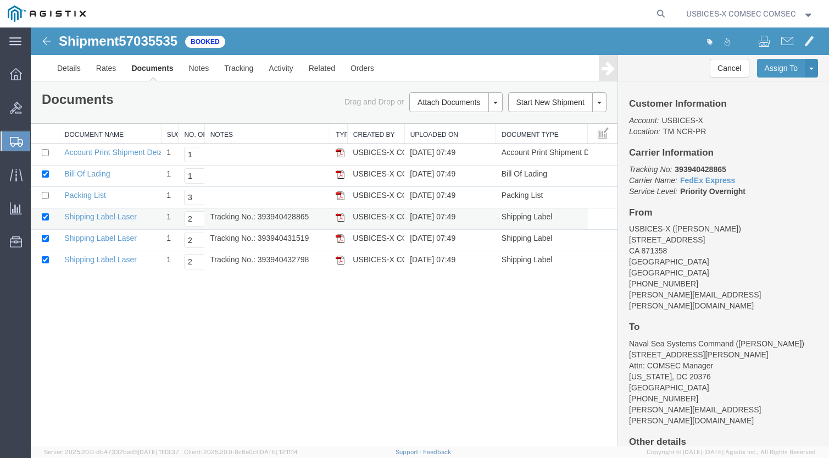
click at [293, 215] on td "Tracking No.: 393940428865" at bounding box center [266, 218] width 125 height 21
copy td "393940428865"
click at [282, 235] on td "Tracking No.: 393940431519" at bounding box center [266, 240] width 125 height 21
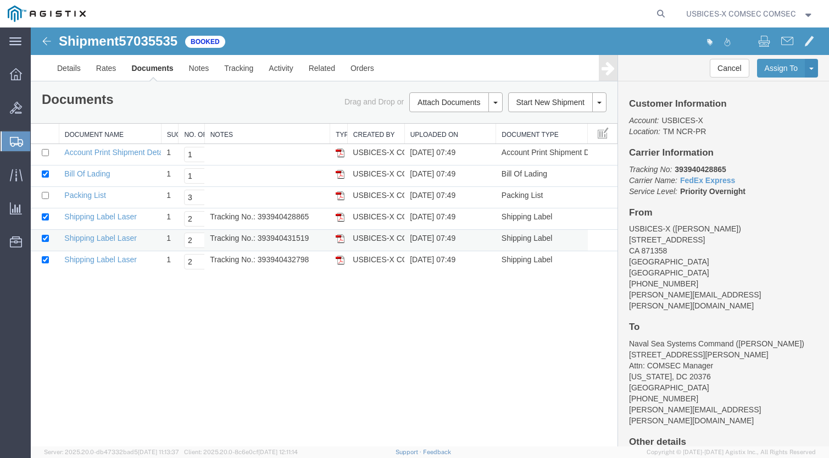
click at [282, 235] on td "Tracking No.: 393940431519" at bounding box center [266, 240] width 125 height 21
copy td "393940431519"
click at [288, 260] on td "Tracking No.: 393940432798" at bounding box center [266, 261] width 125 height 21
copy td "393940432798"
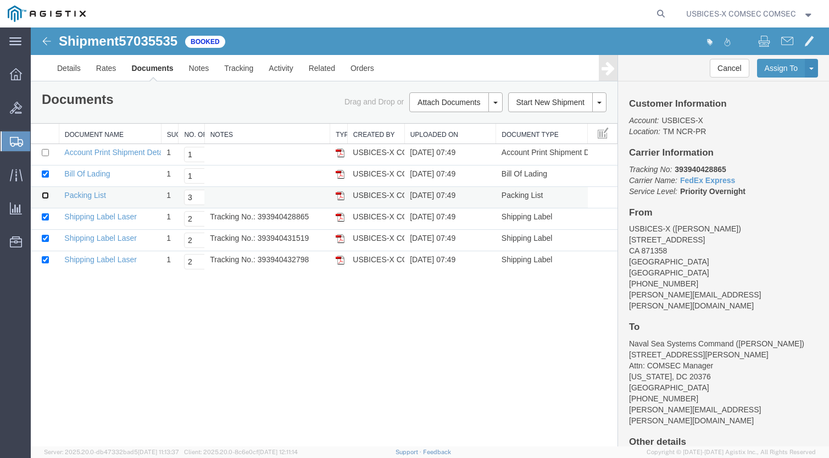
click at [47, 193] on input "checkbox" at bounding box center [45, 195] width 7 height 7
checkbox input "true"
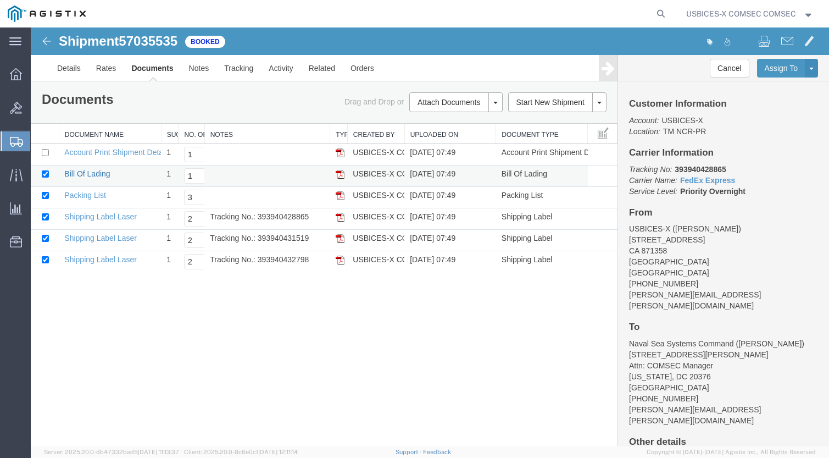
click at [103, 169] on link "Bill Of Lading" at bounding box center [87, 173] width 46 height 9
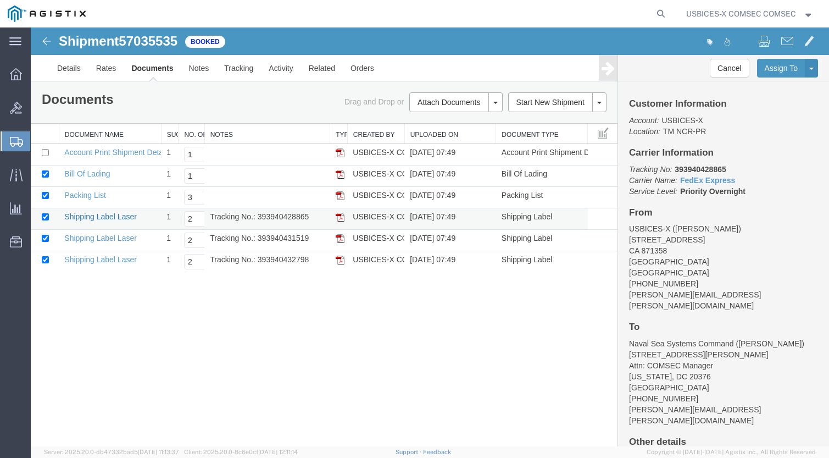
click at [98, 215] on link "Shipping Label Laser" at bounding box center [100, 216] width 73 height 9
click at [88, 192] on link "Packing List" at bounding box center [84, 195] width 41 height 9
click at [97, 239] on link "Shipping Label Laser" at bounding box center [100, 237] width 73 height 9
drag, startPoint x: 94, startPoint y: 258, endPoint x: 521, endPoint y: 219, distance: 428.6
click at [94, 258] on link "Shipping Label Laser" at bounding box center [100, 259] width 73 height 9
